Goal: Navigation & Orientation: Find specific page/section

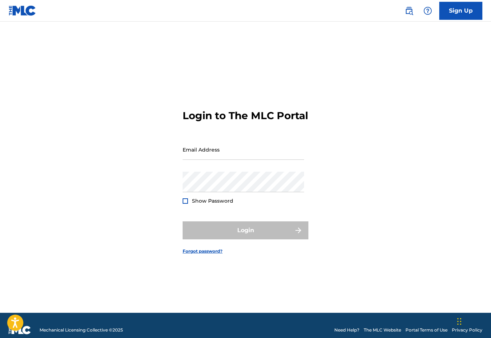
click at [212, 160] on input "Email Address" at bounding box center [244, 149] width 122 height 20
type input "[EMAIL_ADDRESS][DOMAIN_NAME]"
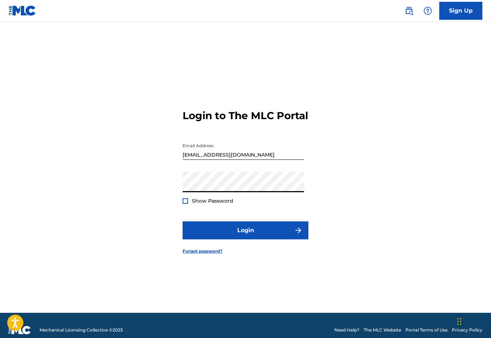
click at [246, 239] on button "Login" at bounding box center [246, 230] width 126 height 18
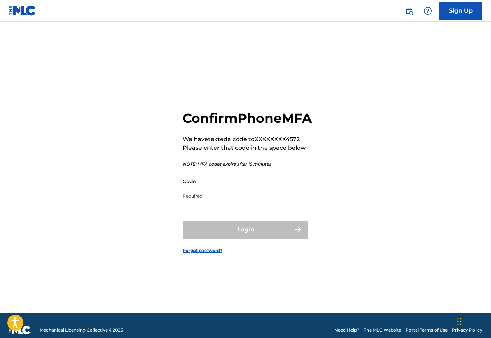
click at [209, 191] on input "Code" at bounding box center [244, 181] width 122 height 20
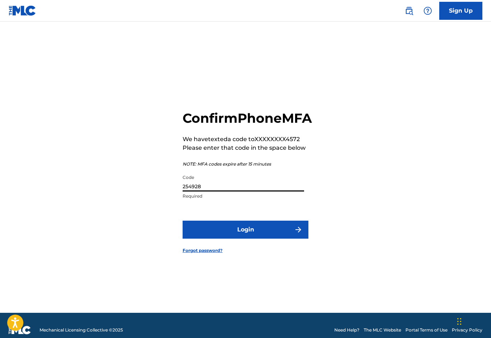
type input "254928"
click at [209, 238] on button "Login" at bounding box center [246, 229] width 126 height 18
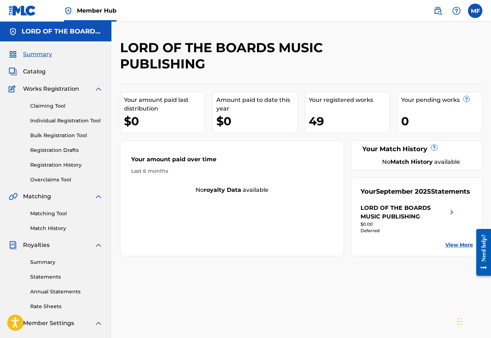
click at [32, 75] on span "Catalog" at bounding box center [34, 71] width 23 height 9
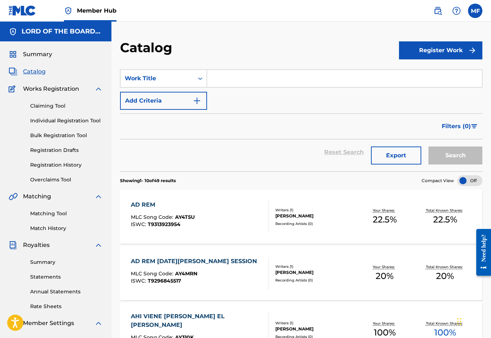
click at [475, 12] on label at bounding box center [475, 11] width 14 height 14
click at [475, 11] on input "MF [PERSON_NAME] [EMAIL_ADDRESS][DOMAIN_NAME] Notification Preferences Profile …" at bounding box center [475, 11] width 0 height 0
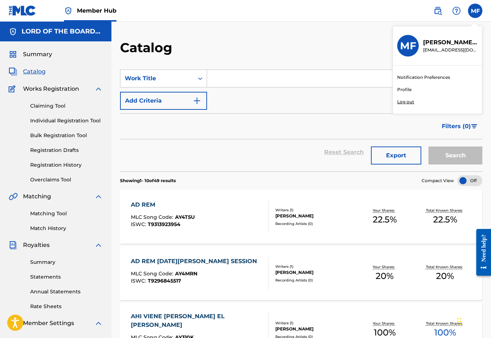
click at [406, 101] on p "Log out" at bounding box center [405, 102] width 17 height 6
click at [475, 11] on input "MF [PERSON_NAME] [EMAIL_ADDRESS][DOMAIN_NAME] Notification Preferences Profile …" at bounding box center [475, 11] width 0 height 0
